Goal: Obtain resource: Obtain resource

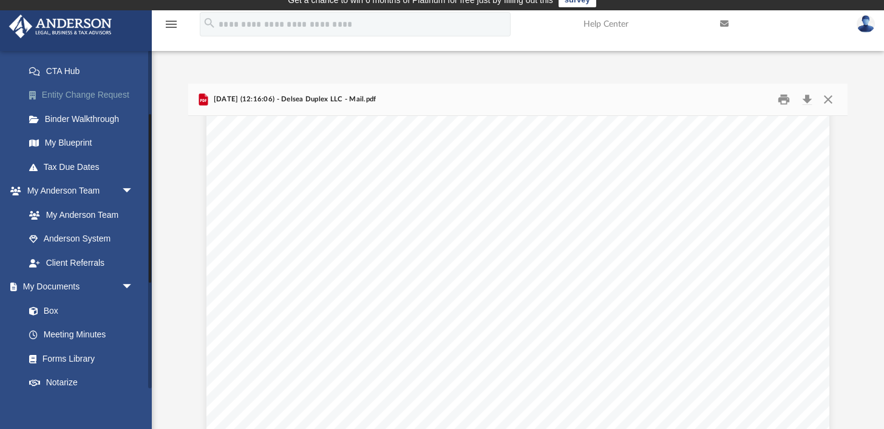
scroll to position [192, 0]
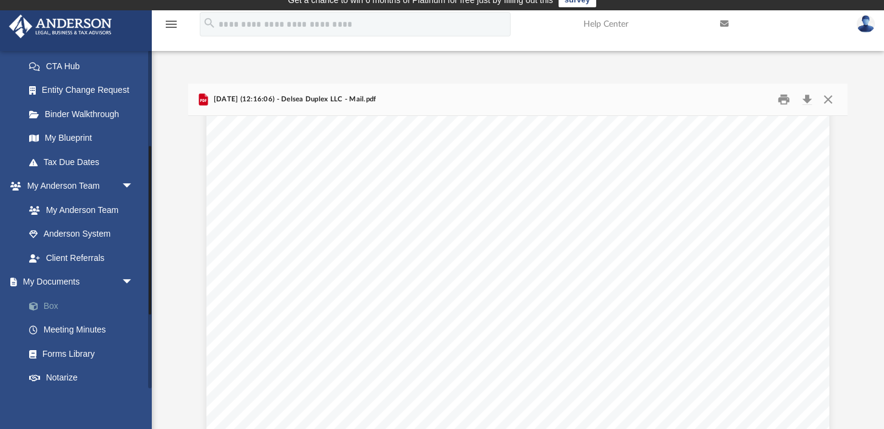
click at [86, 310] on link "Box" at bounding box center [84, 306] width 135 height 24
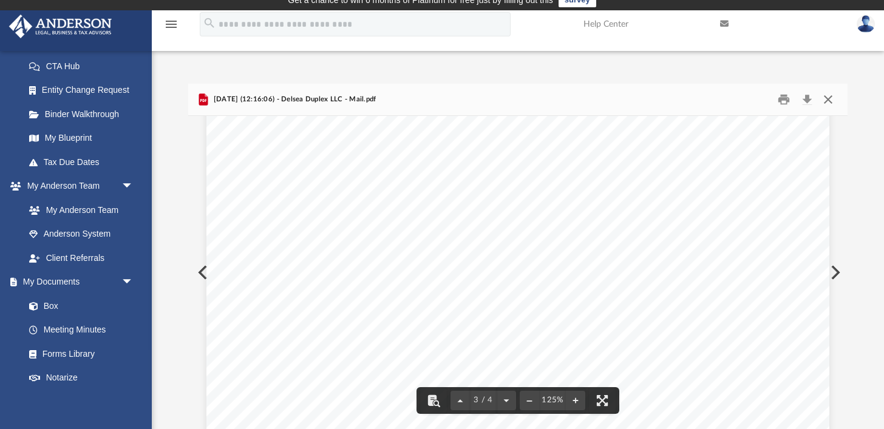
click at [829, 98] on button "Close" at bounding box center [828, 99] width 22 height 19
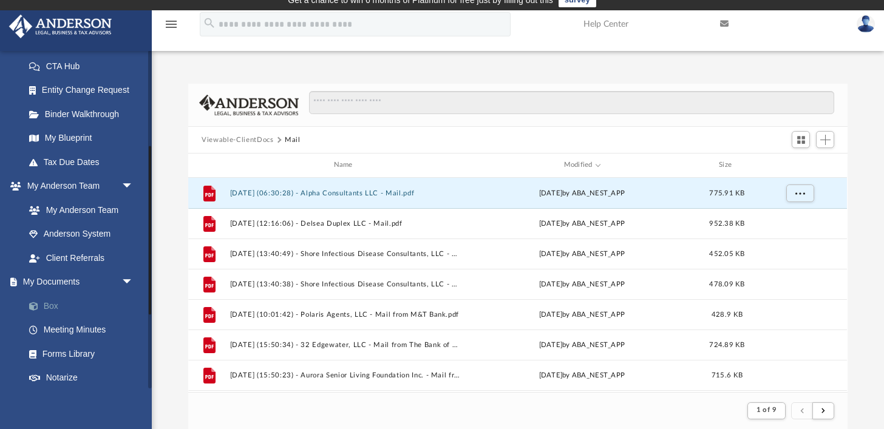
click at [107, 307] on link "Box" at bounding box center [84, 306] width 135 height 24
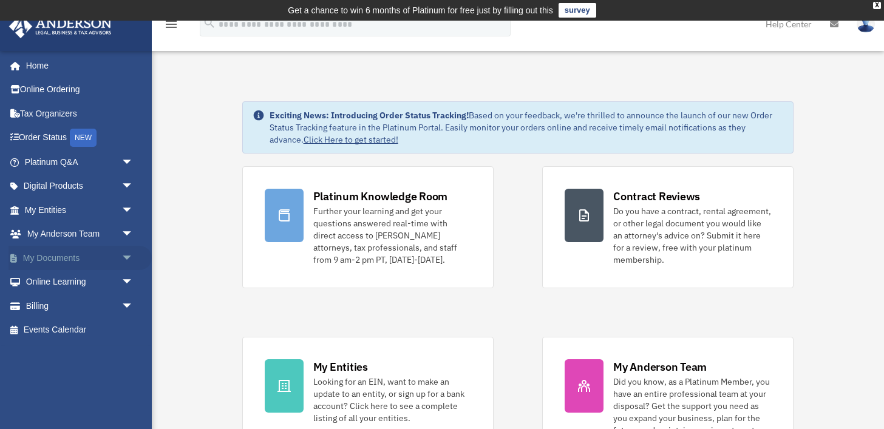
click at [126, 257] on span "arrow_drop_down" at bounding box center [133, 258] width 24 height 25
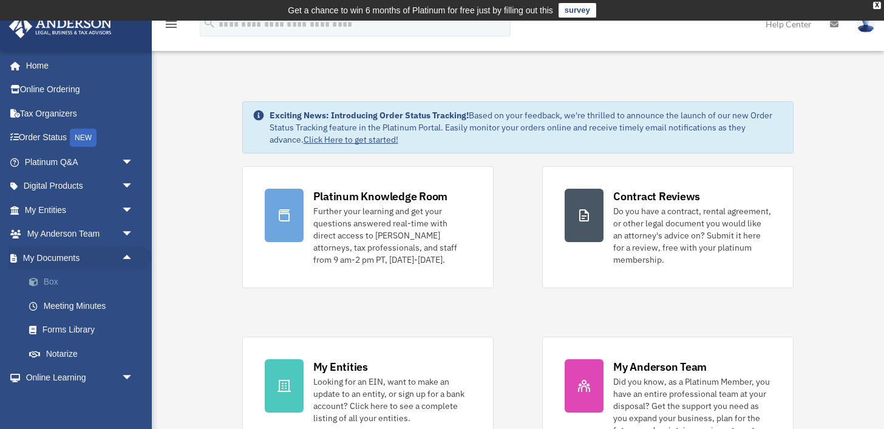
click at [76, 279] on link "Box" at bounding box center [84, 282] width 135 height 24
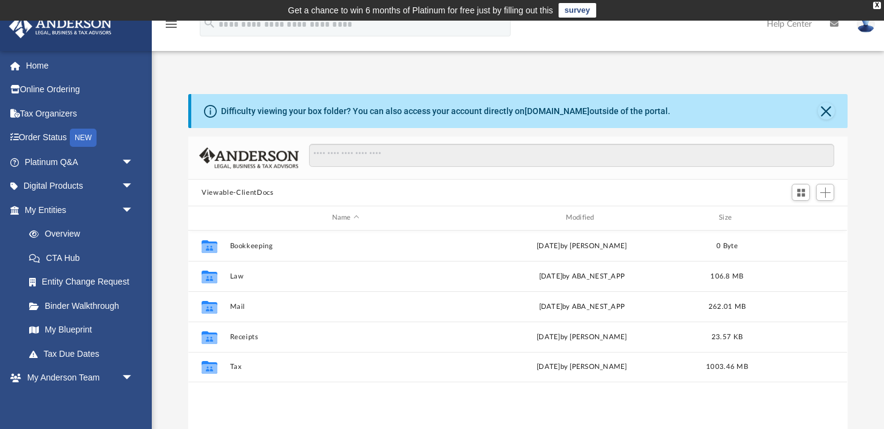
scroll to position [276, 659]
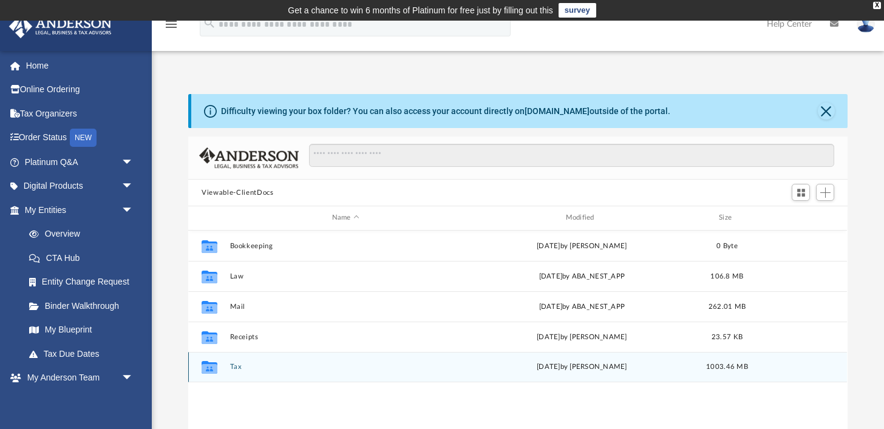
click at [234, 369] on button "Tax" at bounding box center [345, 367] width 231 height 8
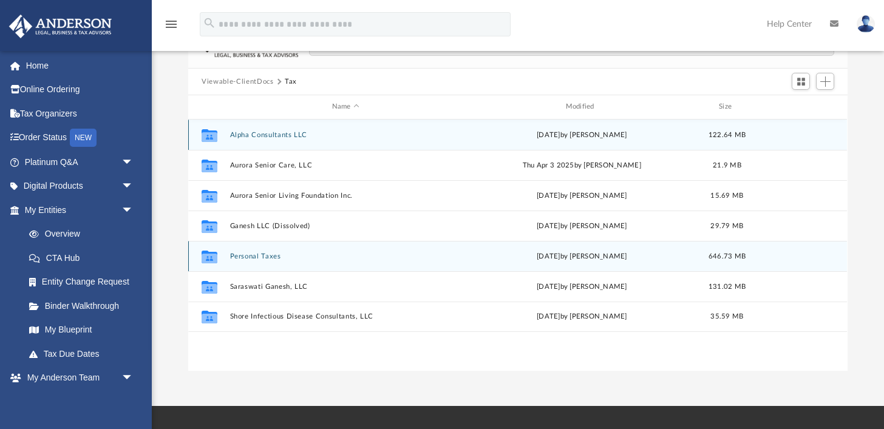
scroll to position [114, 0]
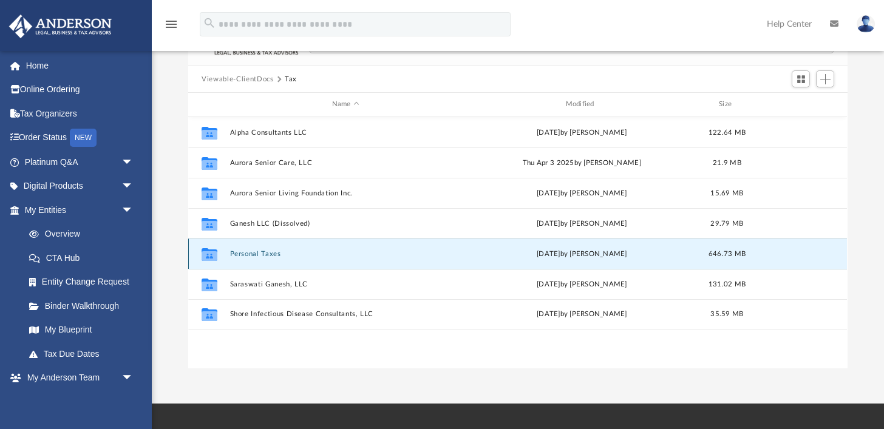
click at [258, 253] on button "Personal Taxes" at bounding box center [345, 254] width 231 height 8
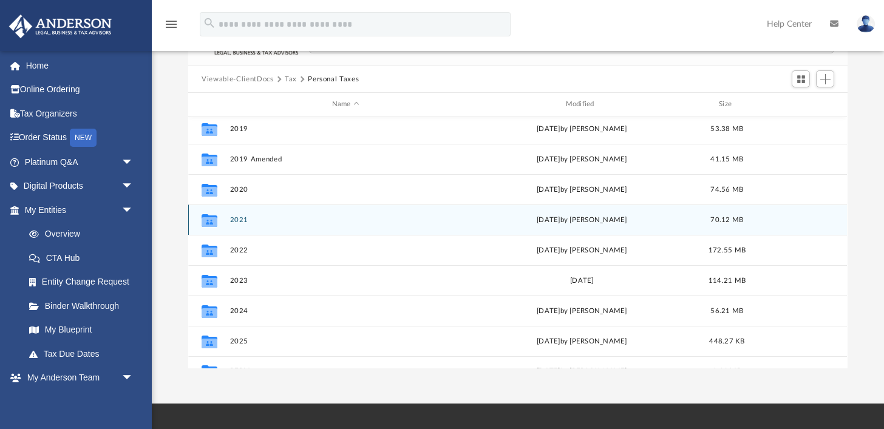
scroll to position [103, 0]
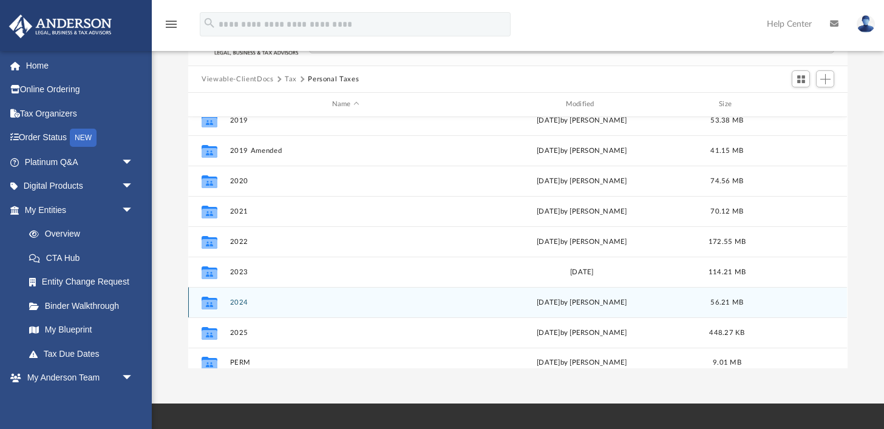
click at [243, 301] on button "2024" at bounding box center [345, 303] width 231 height 8
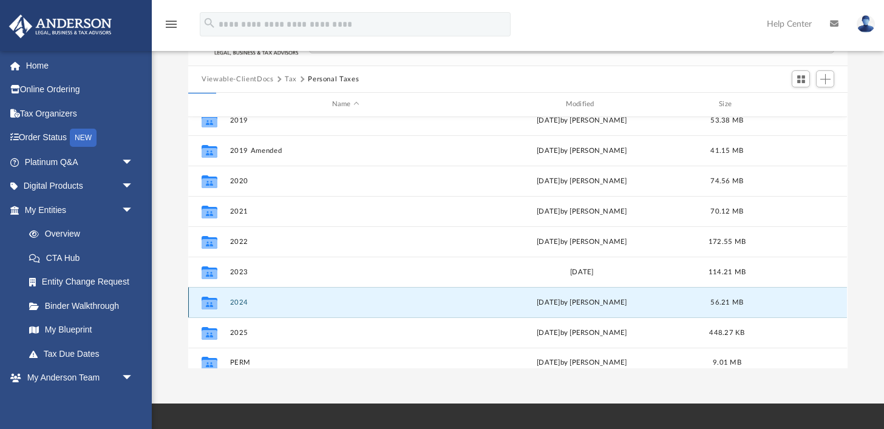
scroll to position [0, 0]
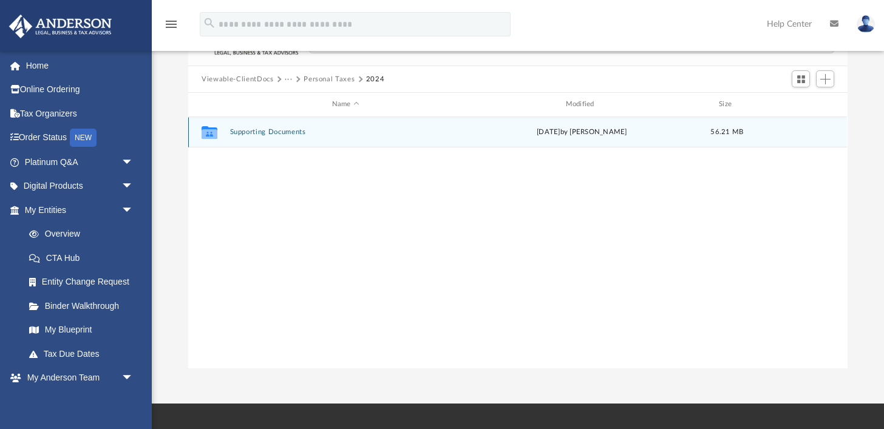
click at [288, 134] on button "Supporting Documents" at bounding box center [345, 132] width 231 height 8
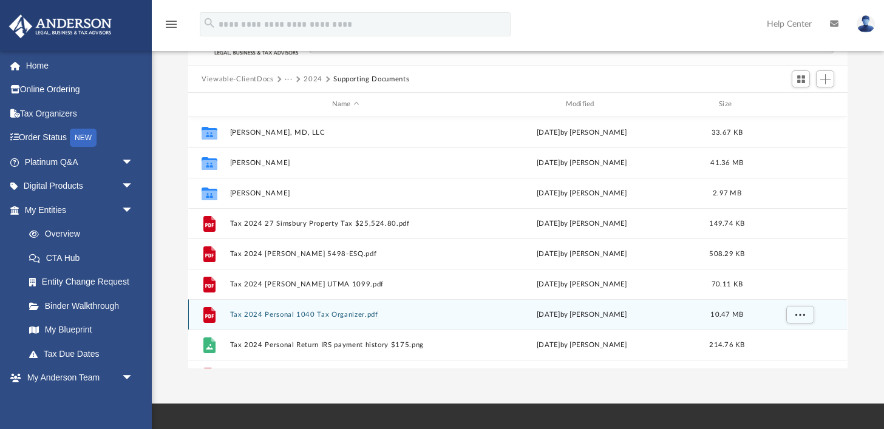
click at [330, 317] on button "Tax 2024 Personal 1040 Tax Organizer.pdf" at bounding box center [345, 315] width 231 height 8
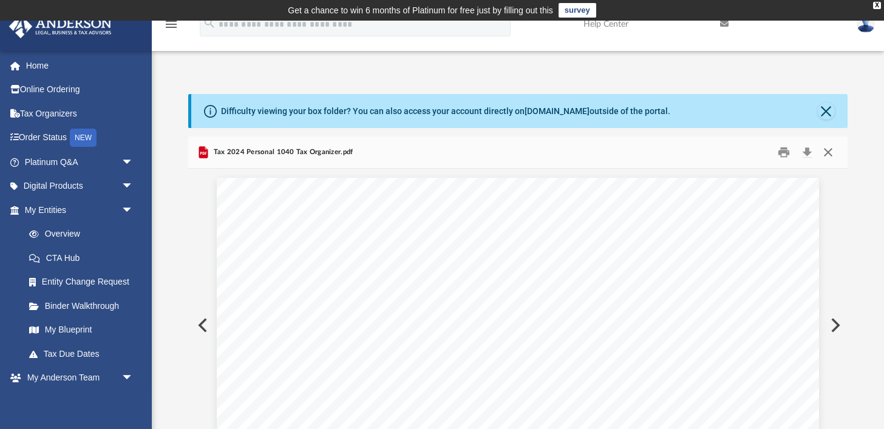
click at [832, 155] on button "Close" at bounding box center [828, 152] width 22 height 19
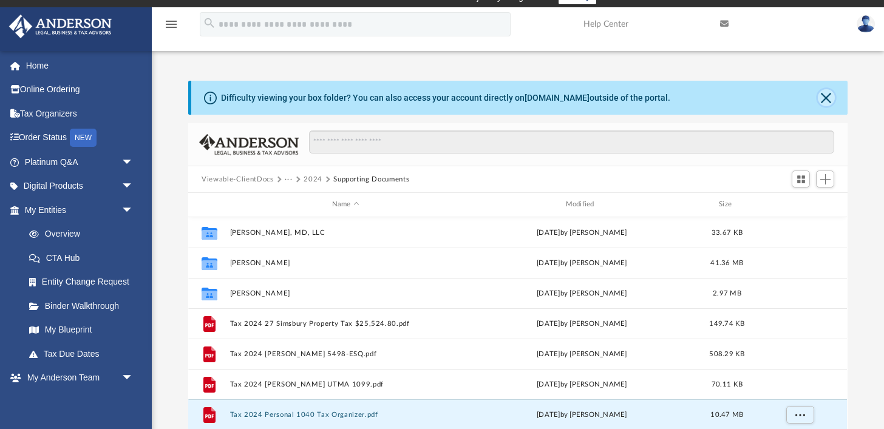
click at [828, 100] on button "Close" at bounding box center [826, 97] width 17 height 17
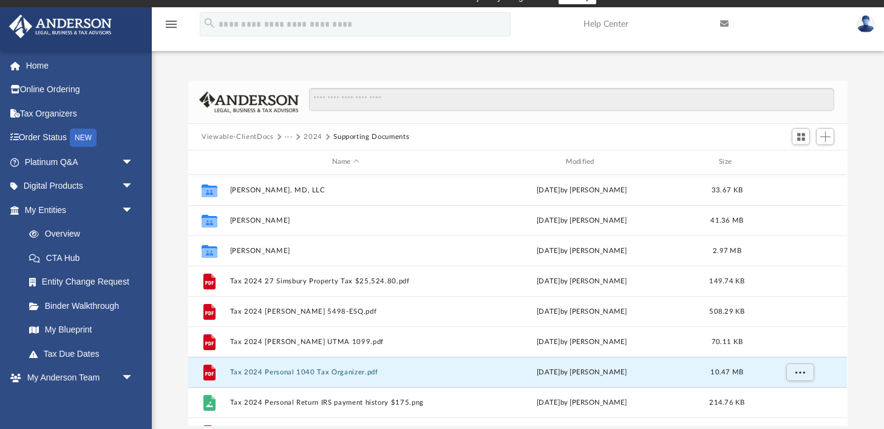
click at [288, 136] on button "···" at bounding box center [289, 137] width 8 height 11
click at [302, 180] on li "Personal Taxes" at bounding box center [315, 177] width 49 height 13
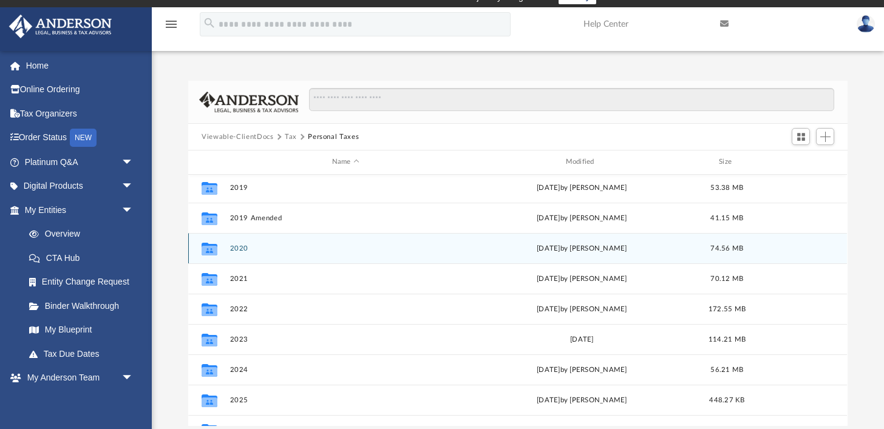
scroll to position [97, 0]
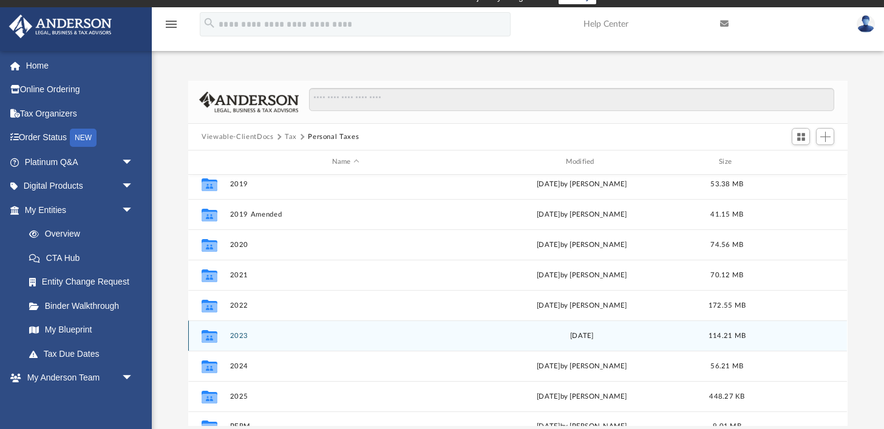
click at [237, 332] on button "2023" at bounding box center [345, 336] width 231 height 8
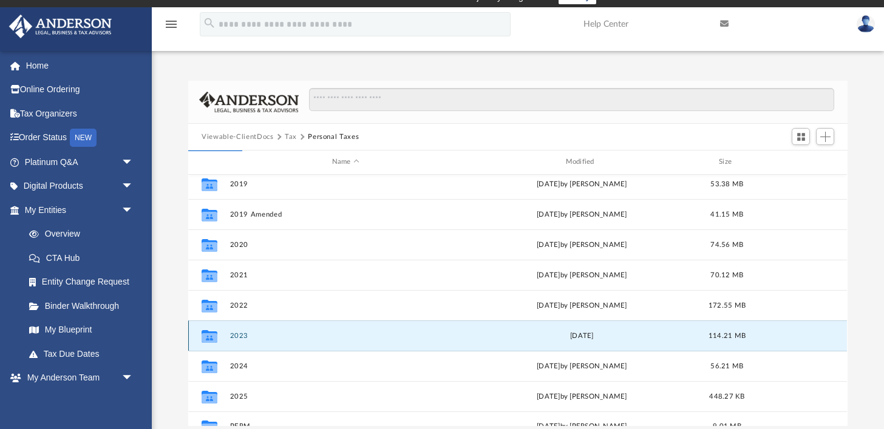
scroll to position [0, 0]
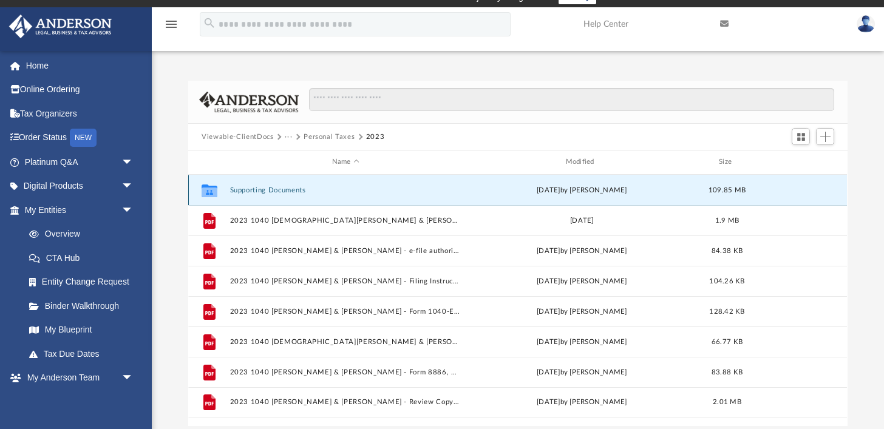
click at [281, 189] on button "Supporting Documents" at bounding box center [345, 190] width 231 height 8
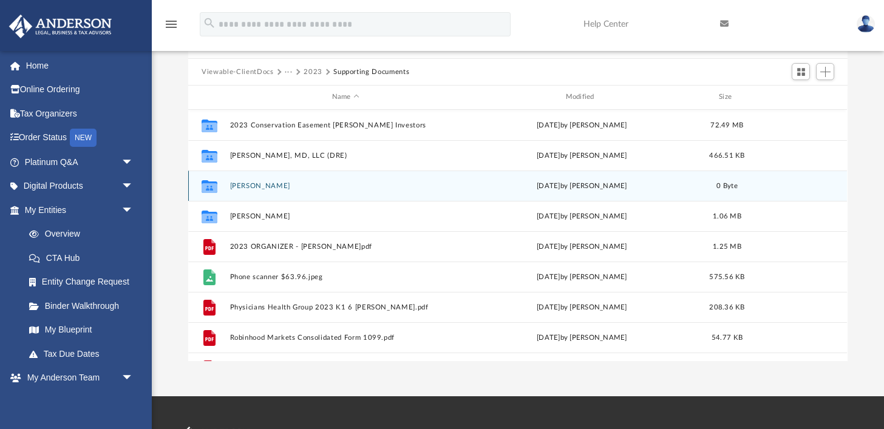
click at [270, 184] on button "Joshua Sundhar" at bounding box center [345, 186] width 231 height 8
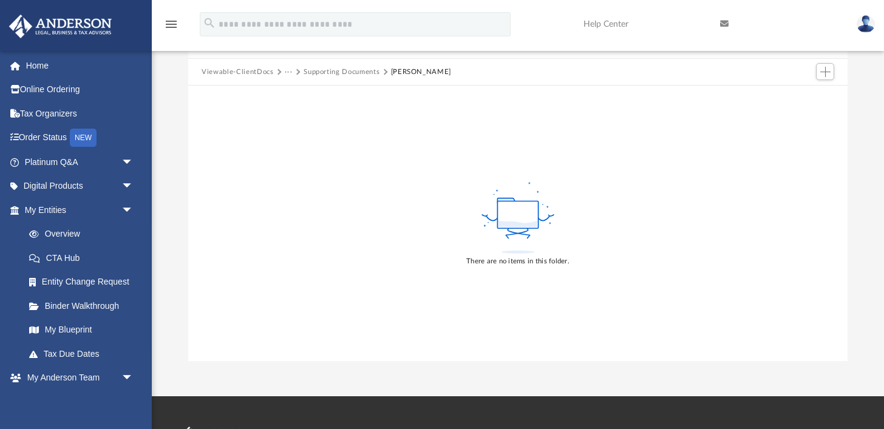
click at [359, 75] on button "Supporting Documents" at bounding box center [342, 72] width 76 height 11
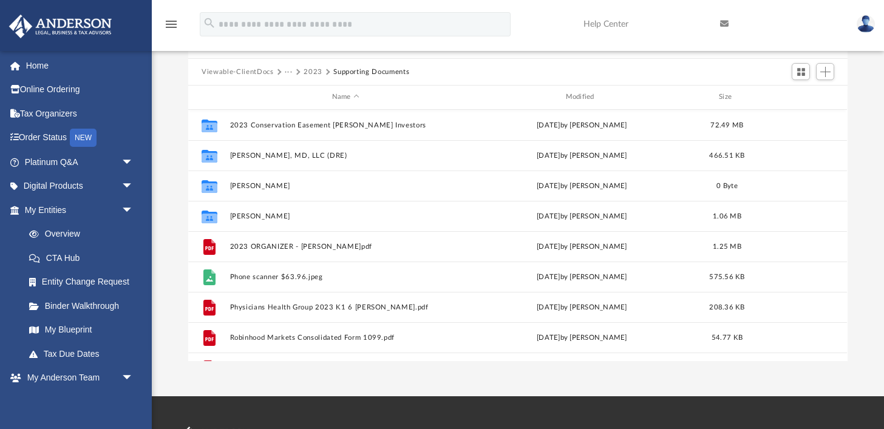
scroll to position [276, 659]
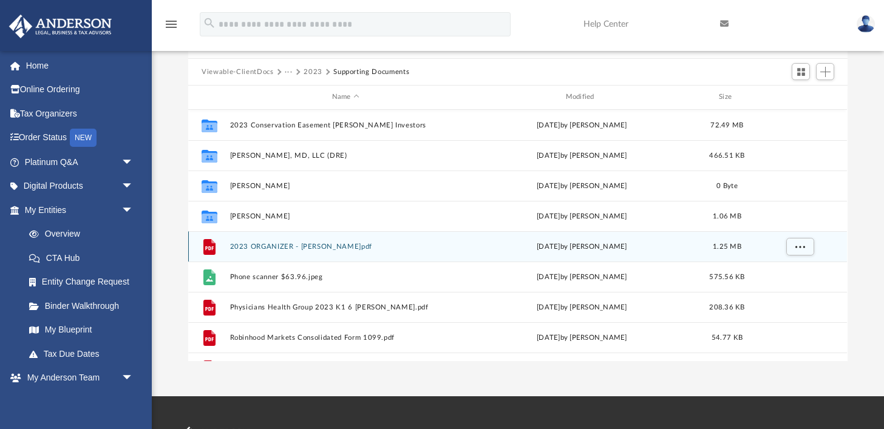
click at [356, 248] on button "2023 ORGANIZER - SUNDHAR, JOSHUA B..pdf" at bounding box center [345, 247] width 231 height 8
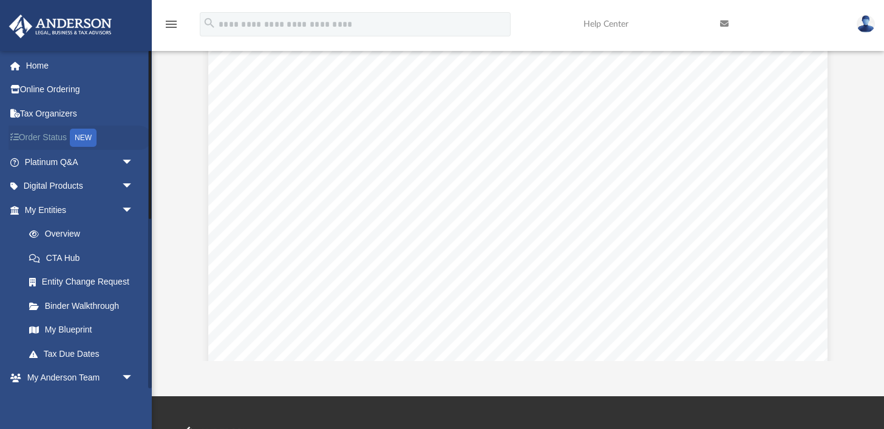
scroll to position [0, 0]
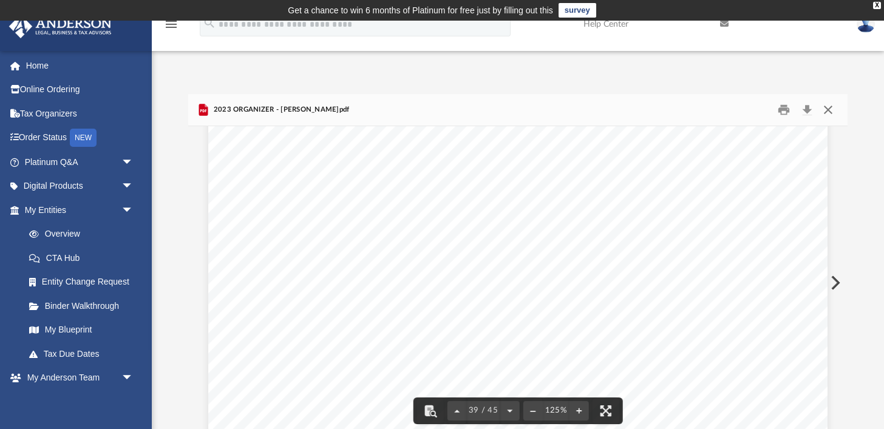
click at [826, 107] on button "Close" at bounding box center [828, 110] width 22 height 19
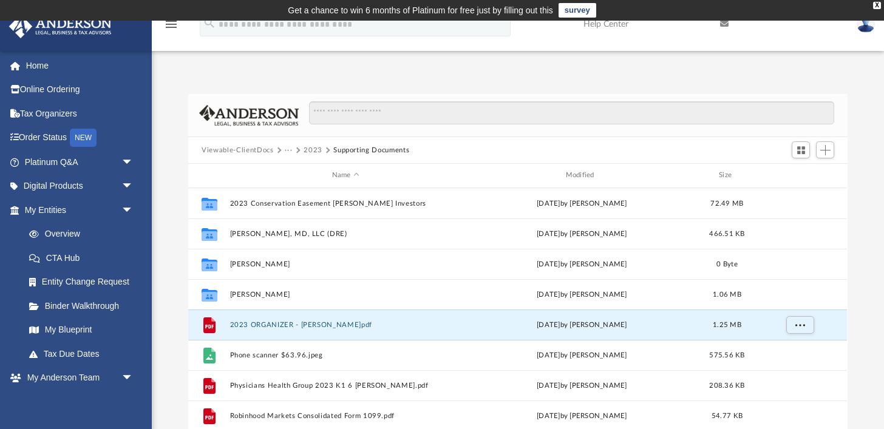
click at [291, 151] on button "···" at bounding box center [289, 150] width 8 height 11
click at [312, 192] on li "Personal Taxes" at bounding box center [315, 190] width 49 height 13
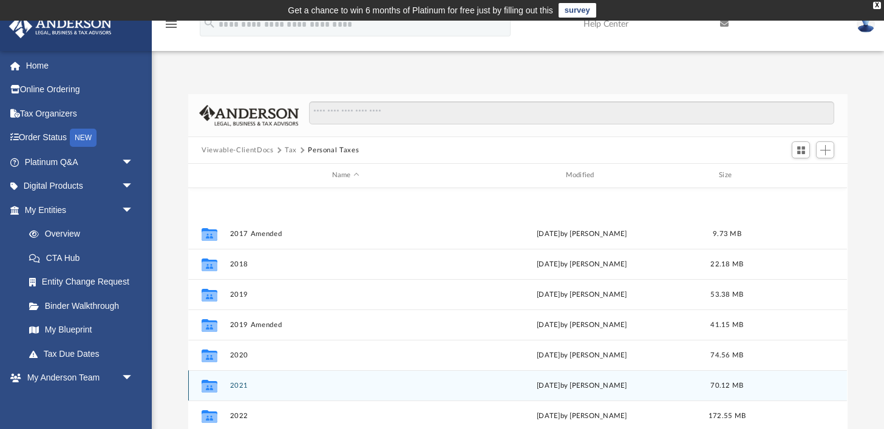
scroll to position [112, 0]
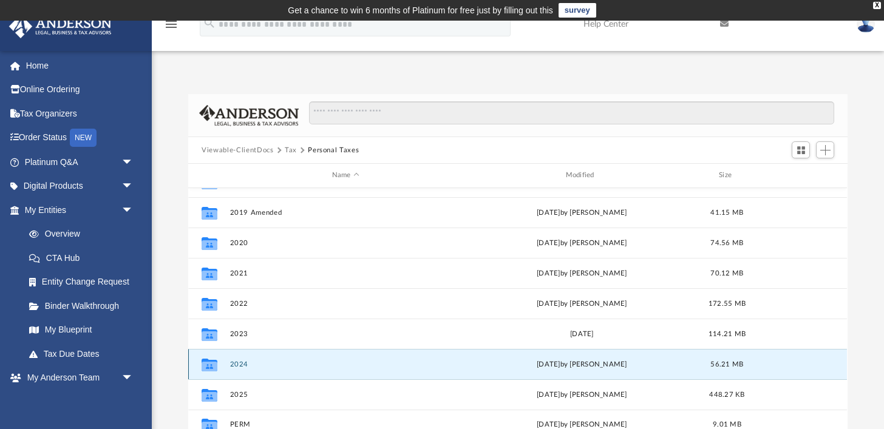
click at [245, 366] on button "2024" at bounding box center [345, 365] width 231 height 8
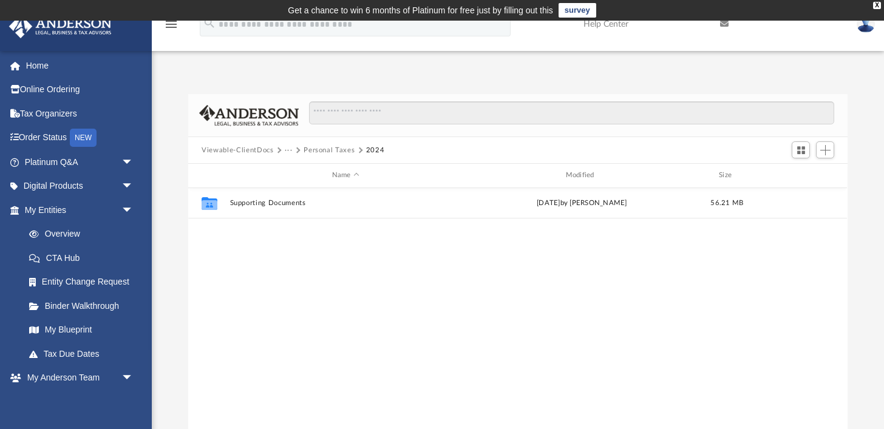
scroll to position [0, 0]
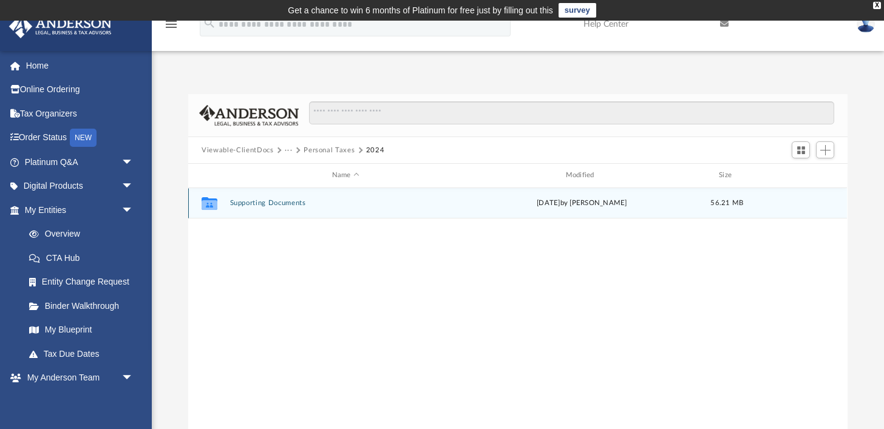
click at [277, 204] on button "Supporting Documents" at bounding box center [345, 203] width 231 height 8
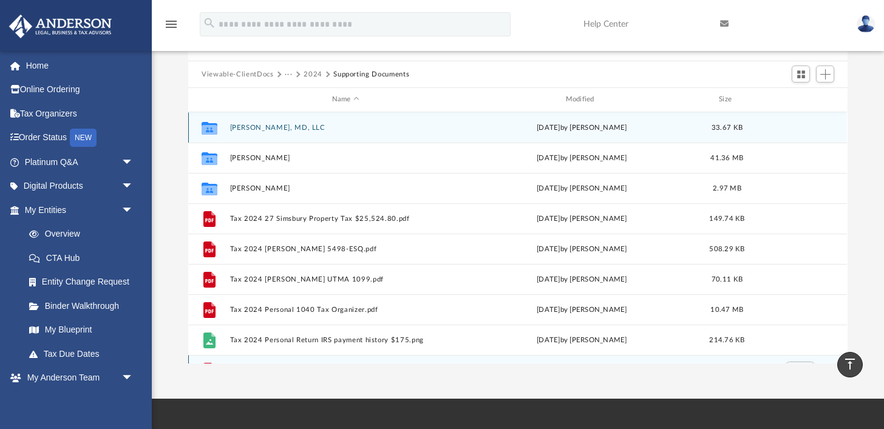
scroll to position [63, 0]
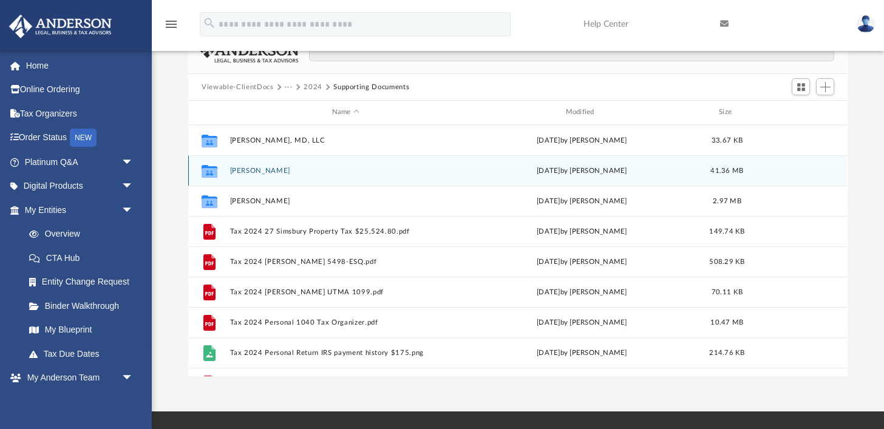
click at [268, 171] on button "Joshua Sundhar" at bounding box center [345, 171] width 231 height 8
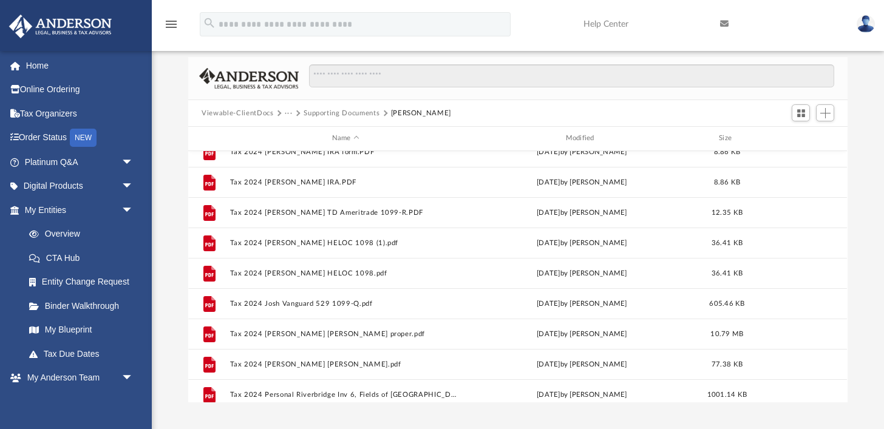
scroll to position [382, 0]
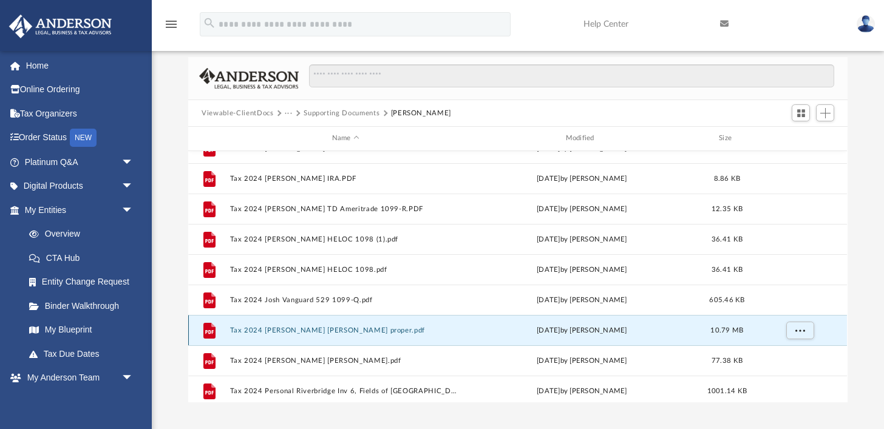
click at [330, 331] on button "Tax 2024 Joshua Sundhar Churchill proper.pdf" at bounding box center [345, 331] width 231 height 8
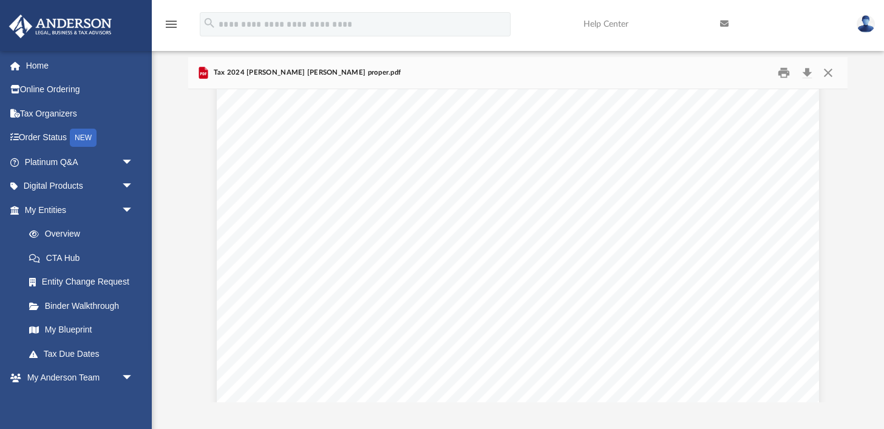
scroll to position [3000, 0]
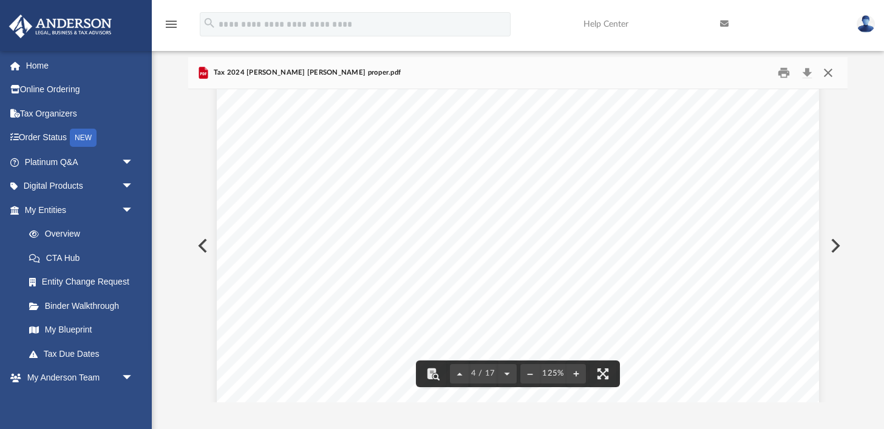
click at [831, 72] on button "Close" at bounding box center [828, 73] width 22 height 19
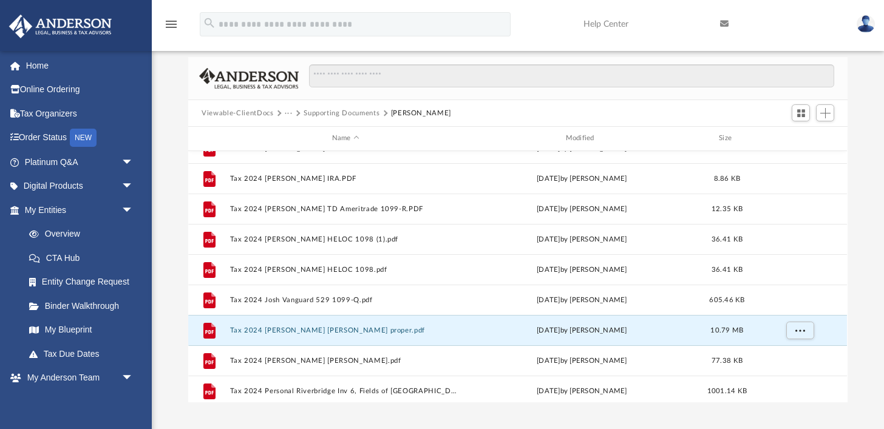
click at [290, 111] on button "···" at bounding box center [289, 113] width 8 height 11
click at [304, 154] on li "Personal Taxes" at bounding box center [315, 153] width 49 height 13
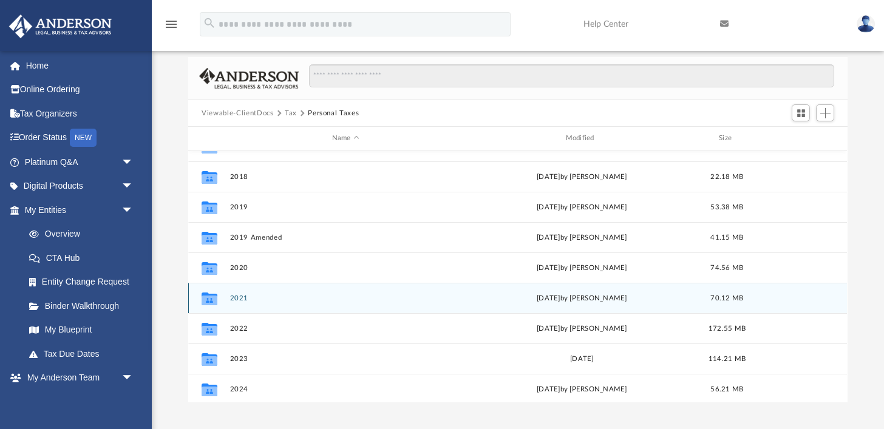
scroll to position [56, 0]
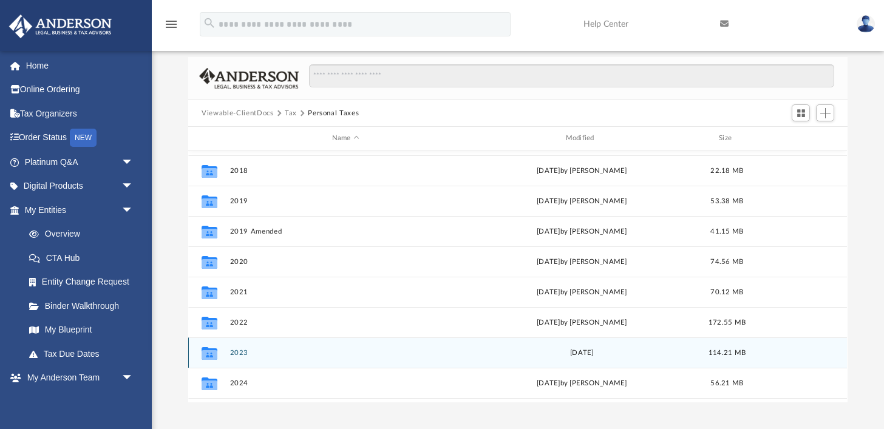
click at [240, 352] on button "2023" at bounding box center [345, 353] width 231 height 8
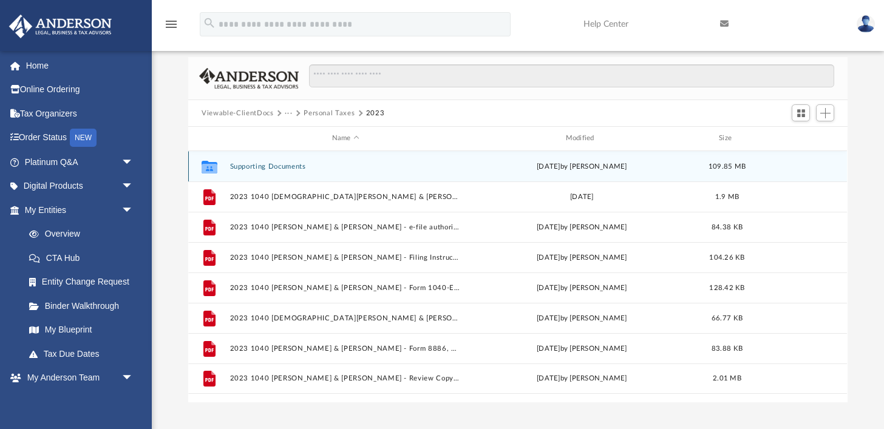
scroll to position [0, 0]
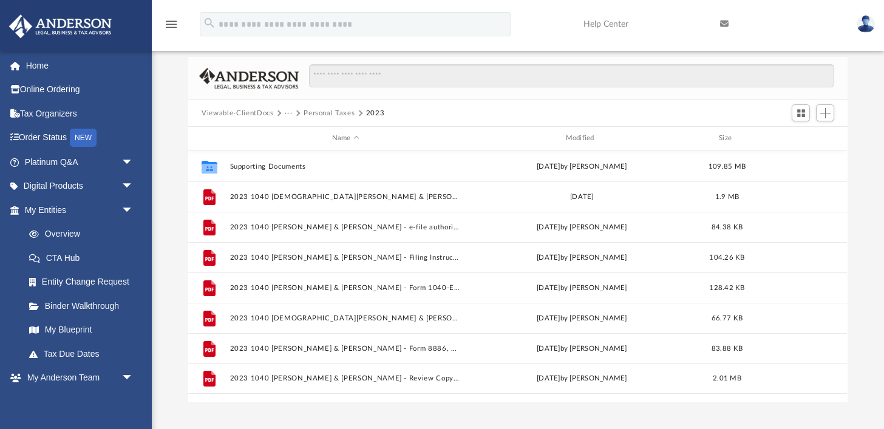
click at [286, 113] on button "···" at bounding box center [289, 113] width 8 height 11
click at [295, 133] on li "Tax" at bounding box center [297, 134] width 12 height 13
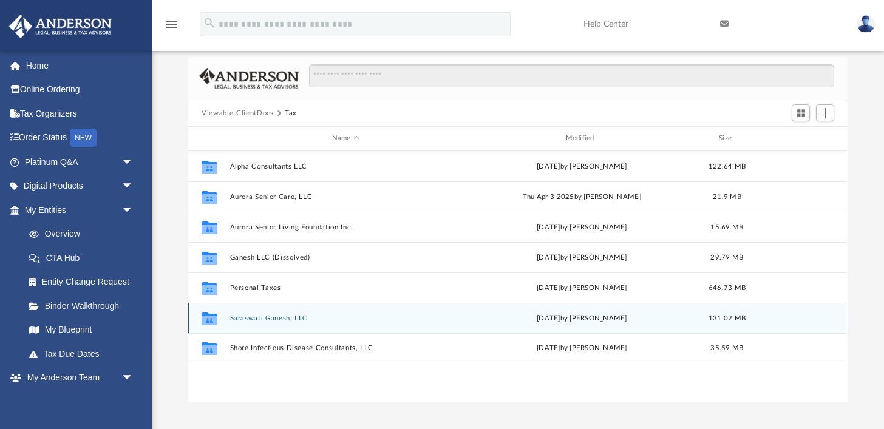
click at [270, 322] on div "Collaborated Folder Saraswati Ganesh, LLC Thu Sep 4 2025 by Joshua Sundhar 131.…" at bounding box center [517, 318] width 659 height 30
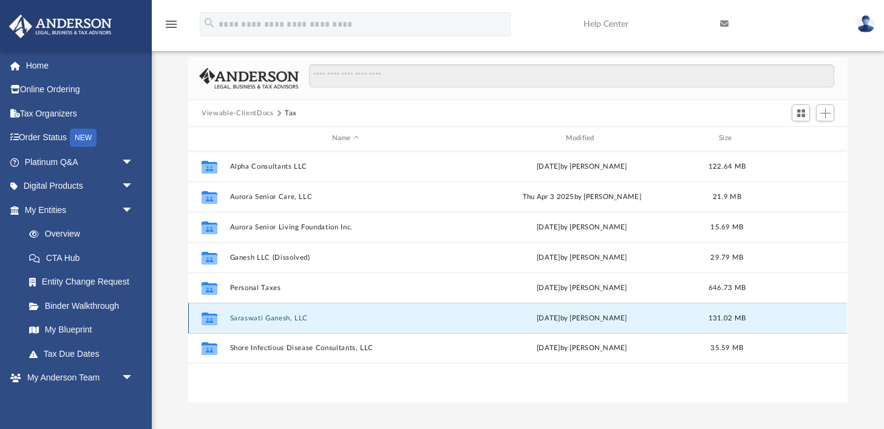
click at [270, 316] on button "Saraswati Ganesh, LLC" at bounding box center [345, 318] width 231 height 8
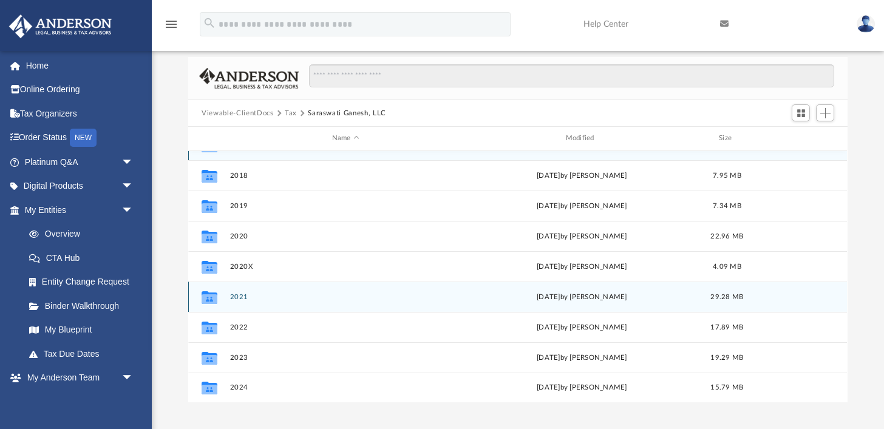
scroll to position [16, 0]
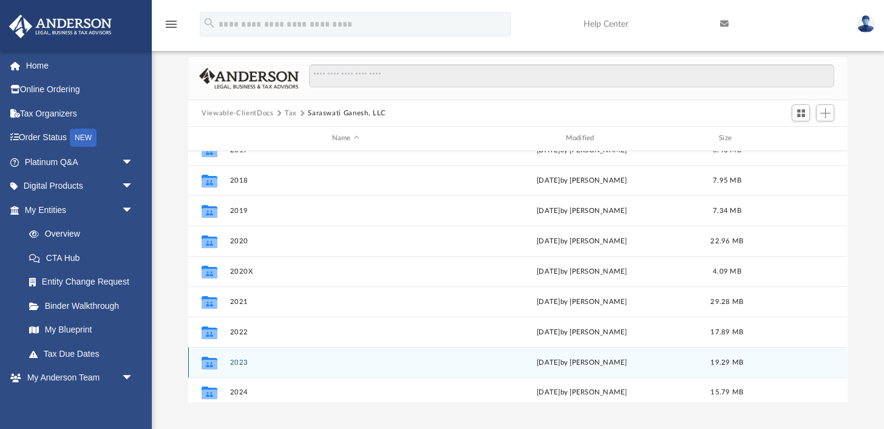
click at [243, 362] on button "2023" at bounding box center [345, 363] width 231 height 8
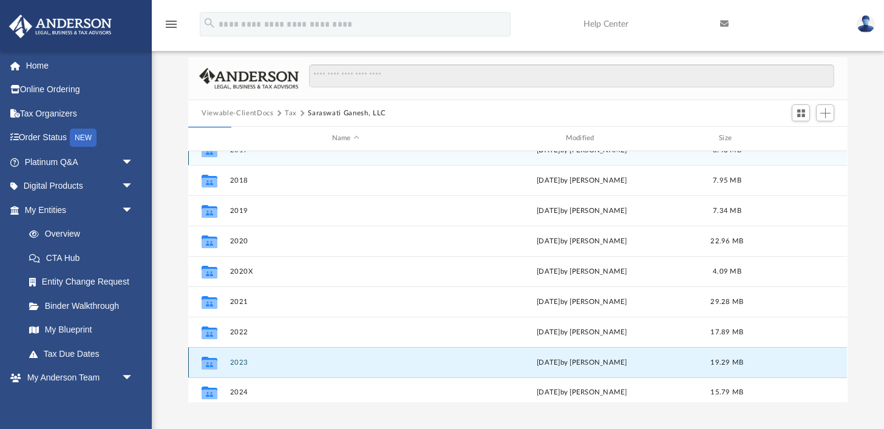
scroll to position [0, 0]
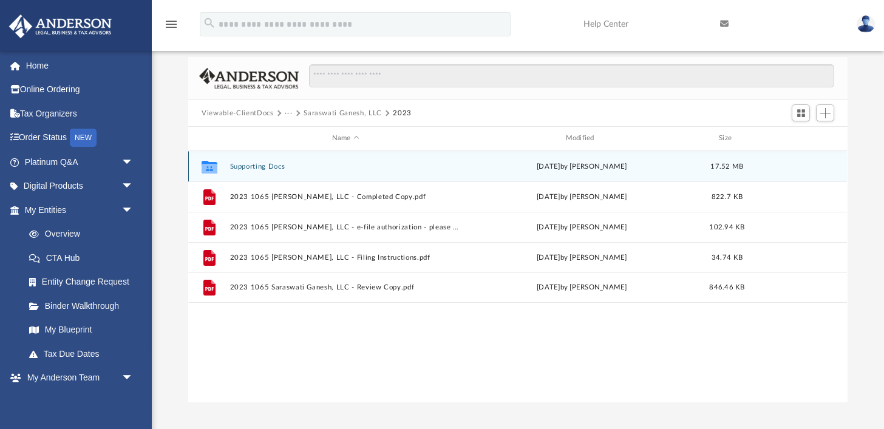
click at [251, 165] on button "Supporting Docs" at bounding box center [345, 167] width 231 height 8
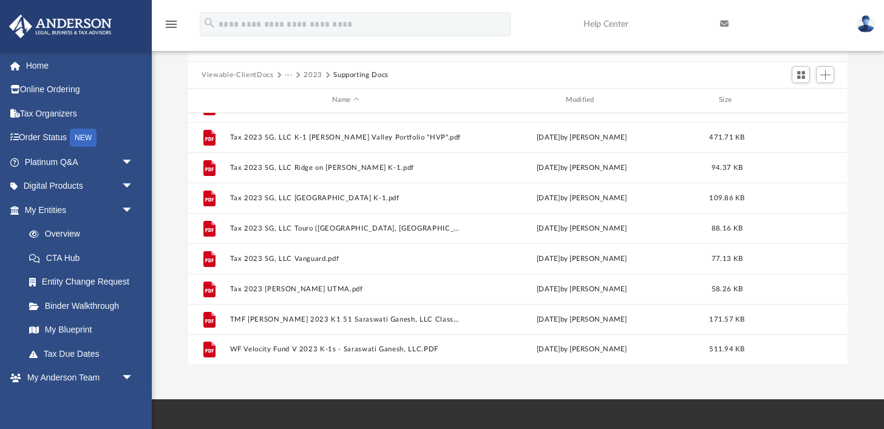
scroll to position [82, 0]
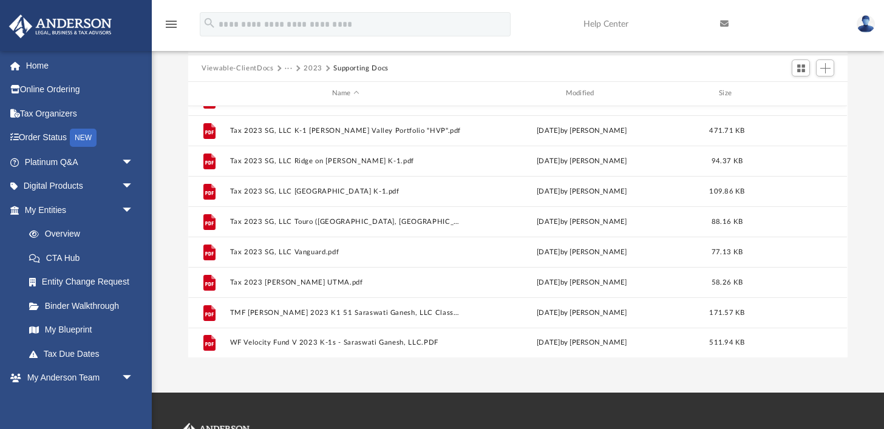
click at [287, 69] on button "···" at bounding box center [289, 68] width 8 height 11
click at [318, 113] on li "Saraswati Ganesh, LLC" at bounding box center [329, 108] width 76 height 13
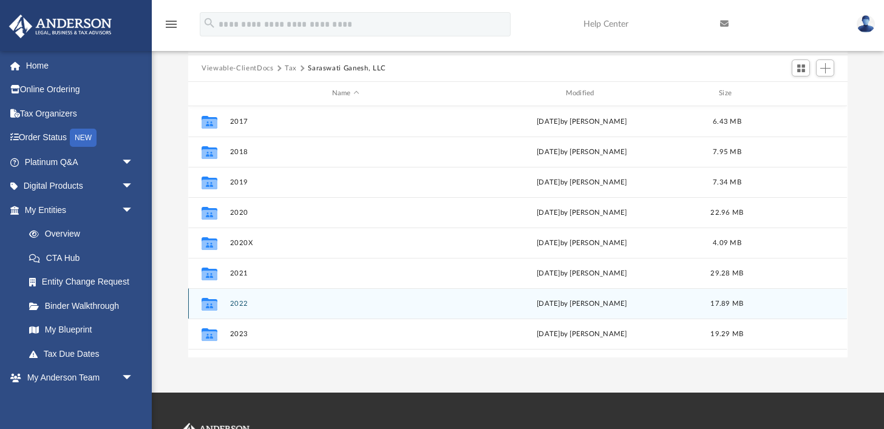
scroll to position [21, 0]
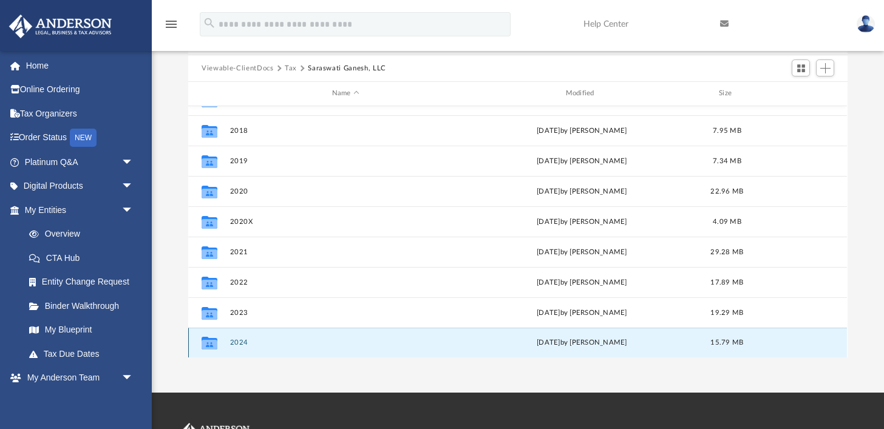
click at [240, 345] on button "2024" at bounding box center [345, 343] width 231 height 8
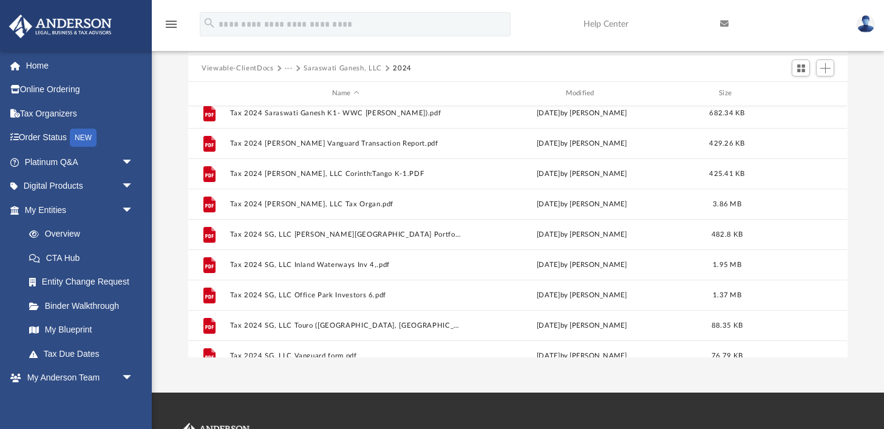
scroll to position [381, 0]
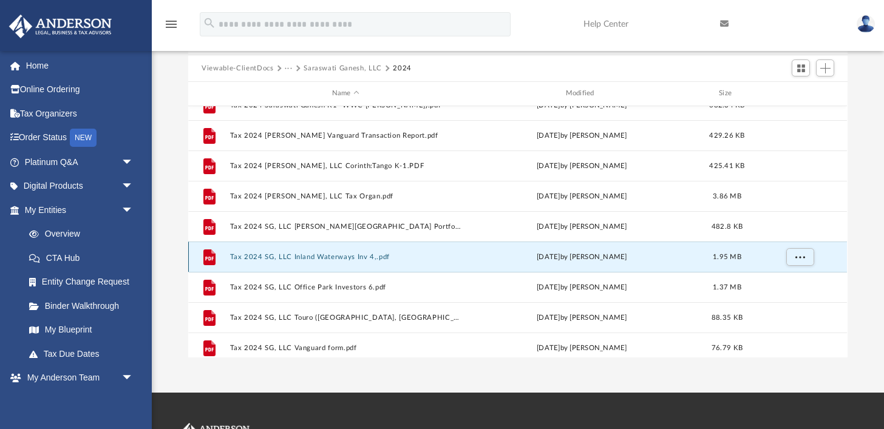
click at [319, 259] on button "Tax 2024 SG, LLC Inland Waterways Inv 4,.pdf" at bounding box center [345, 257] width 231 height 8
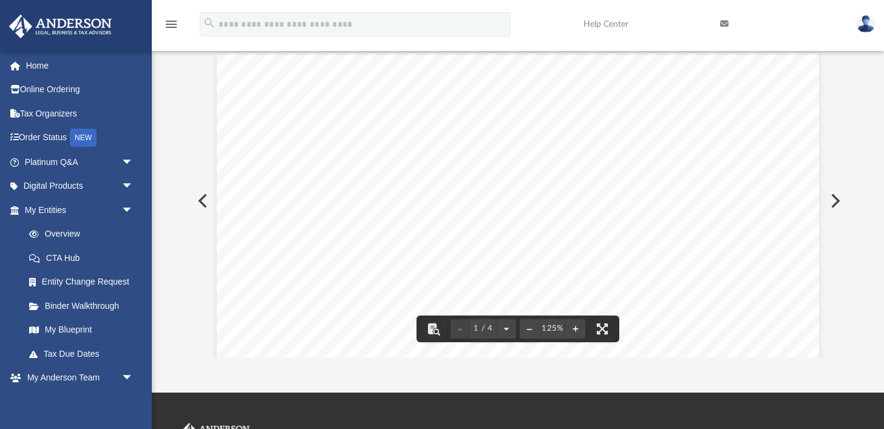
scroll to position [0, 0]
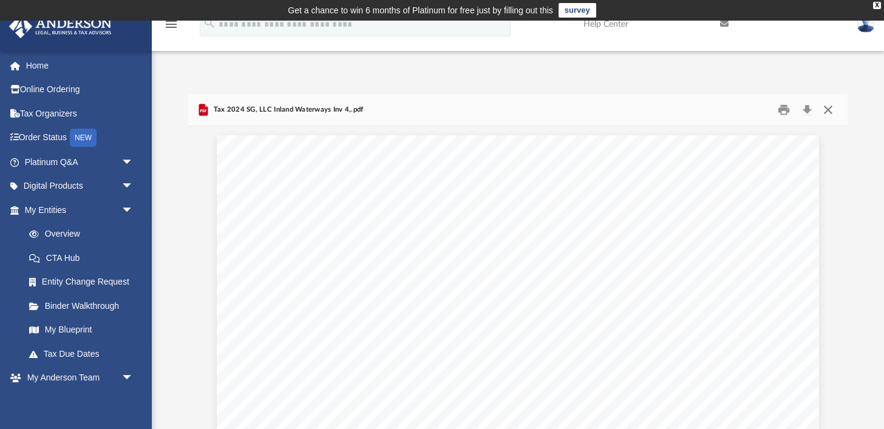
click at [830, 109] on button "Close" at bounding box center [828, 110] width 22 height 19
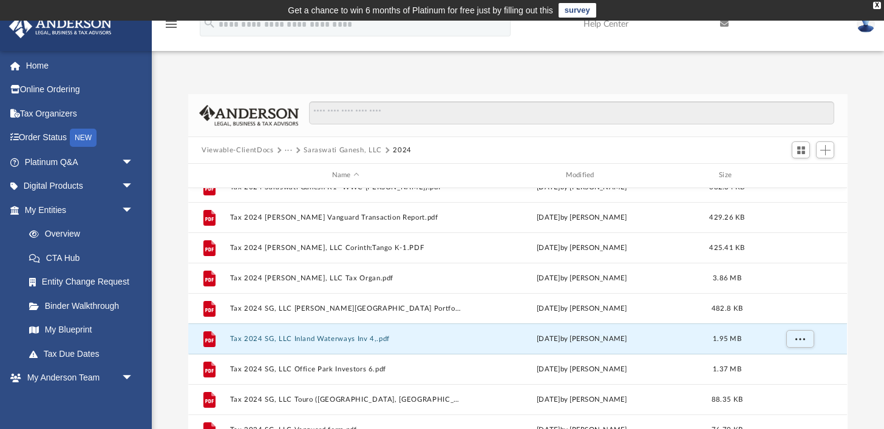
click at [287, 151] on button "···" at bounding box center [289, 150] width 8 height 11
click at [296, 168] on li "Tax" at bounding box center [297, 171] width 12 height 13
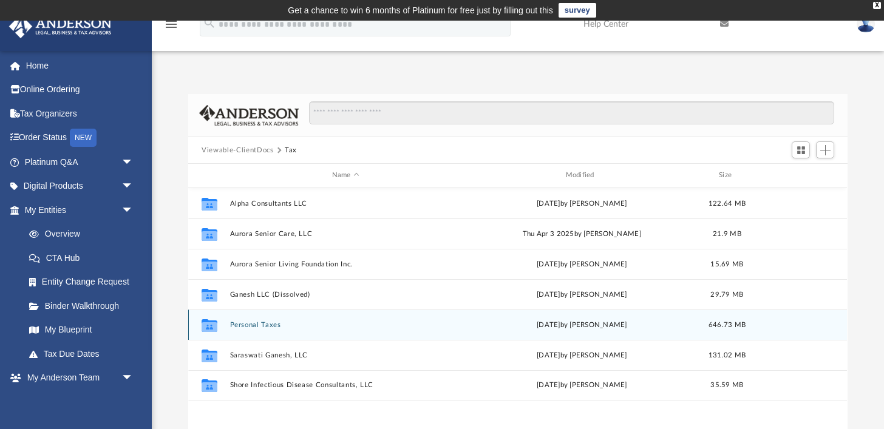
click at [256, 325] on button "Personal Taxes" at bounding box center [345, 325] width 231 height 8
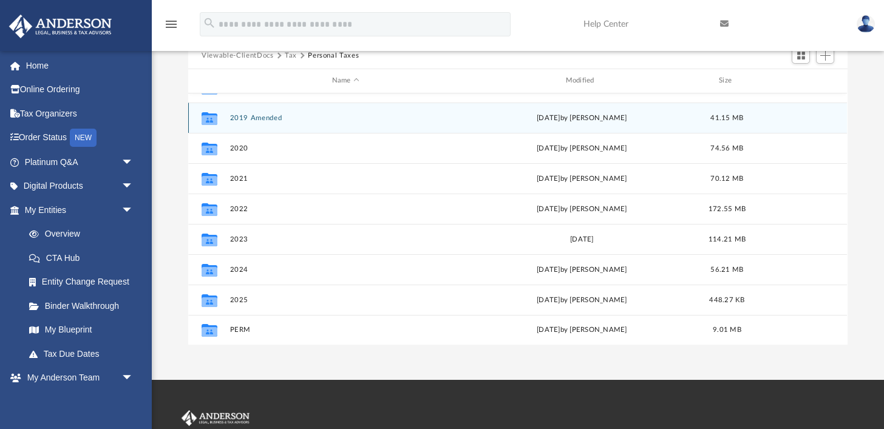
scroll to position [93, 0]
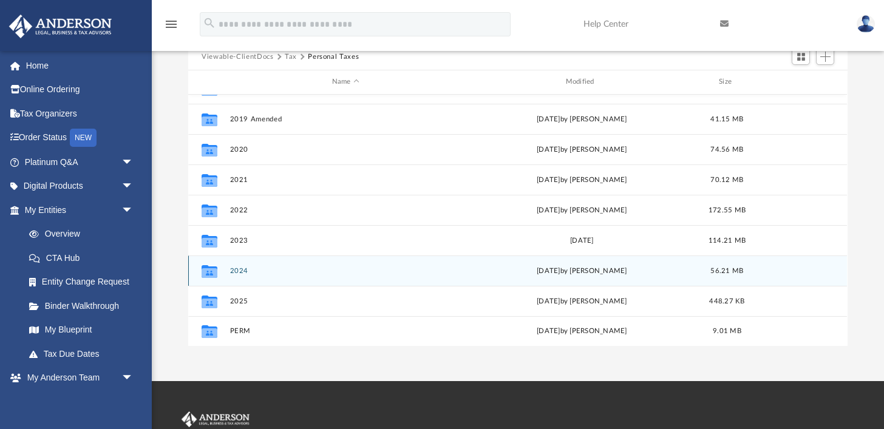
click at [243, 269] on button "2024" at bounding box center [345, 271] width 231 height 8
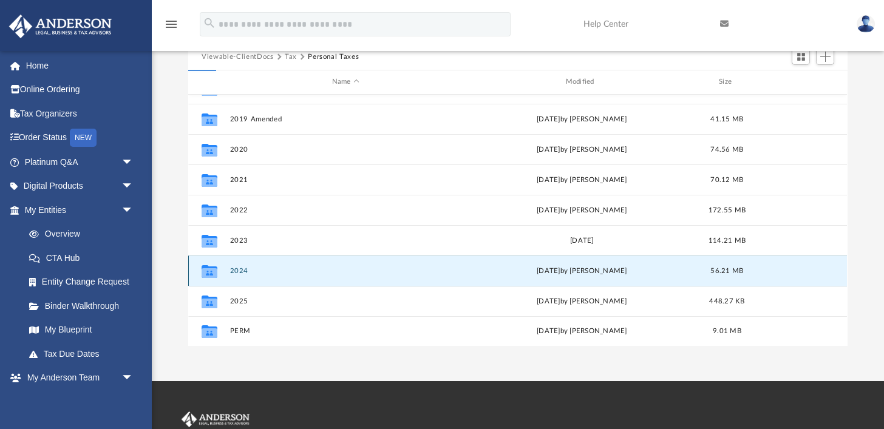
scroll to position [0, 0]
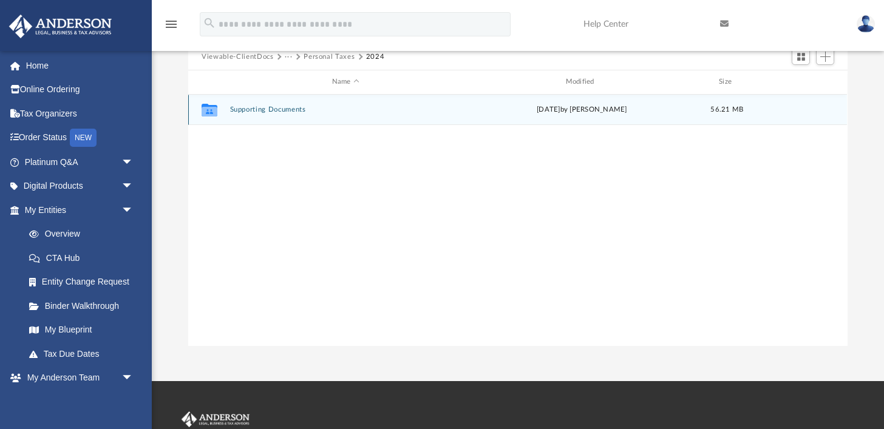
click at [289, 111] on button "Supporting Documents" at bounding box center [345, 110] width 231 height 8
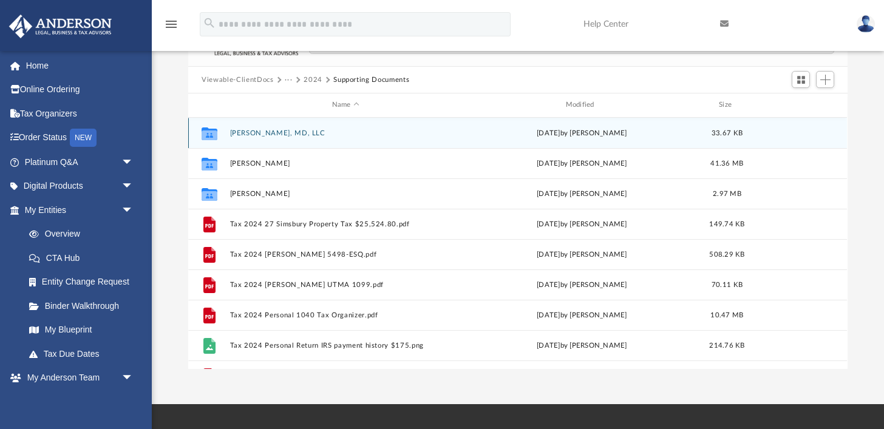
scroll to position [69, 0]
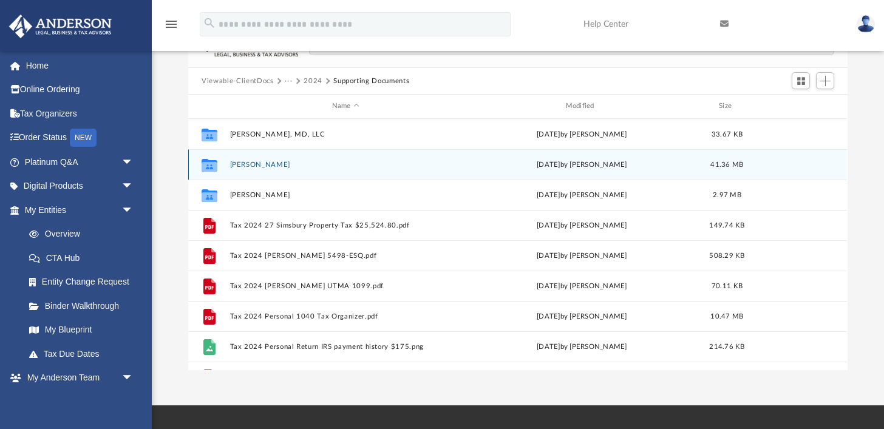
click at [277, 166] on button "Joshua Sundhar" at bounding box center [345, 165] width 231 height 8
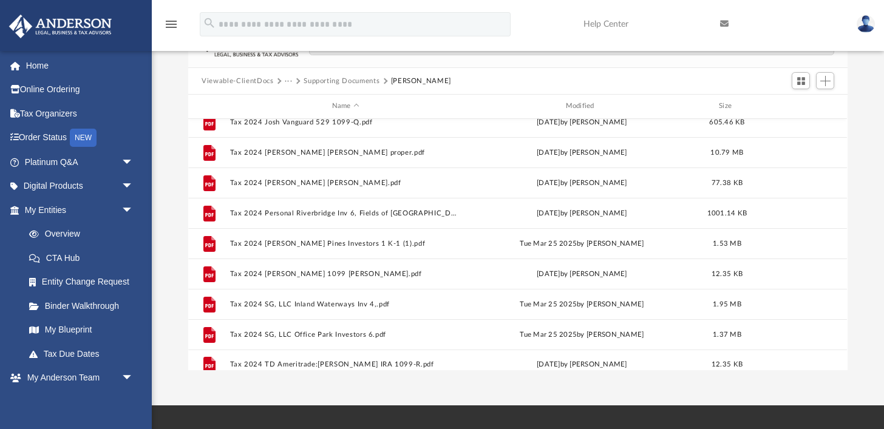
scroll to position [537, 0]
